Goal: Information Seeking & Learning: Find specific fact

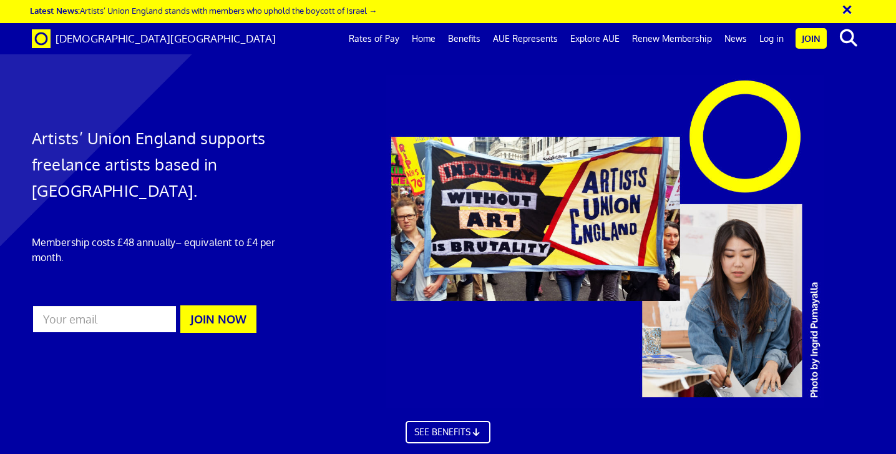
scroll to position [774, 0]
click at [379, 37] on link "Rates of Pay" at bounding box center [374, 38] width 63 height 31
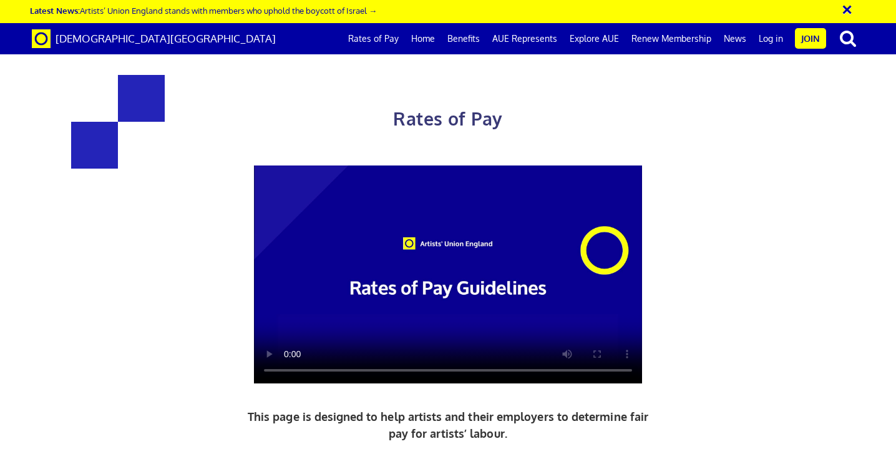
scroll to position [539, 0]
drag, startPoint x: 517, startPoint y: 128, endPoint x: 646, endPoint y: 125, distance: 128.6
